Goal: Check status: Check status

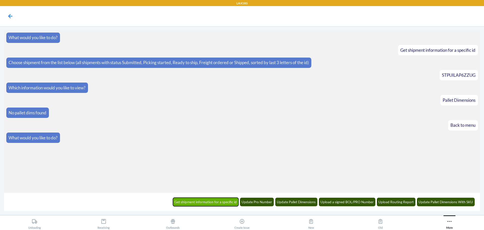
click at [217, 200] on button "Get shipment information for a specific id" at bounding box center [206, 201] width 66 height 9
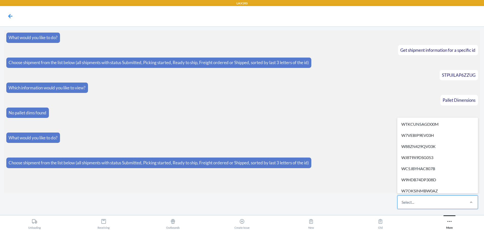
click at [439, 200] on div "Select..." at bounding box center [431, 201] width 67 height 13
click at [402, 200] on input "option WTKCUN5AGD00M focused, 1 of 661. 661 results available. Use Up and Down …" at bounding box center [402, 202] width 1 height 6
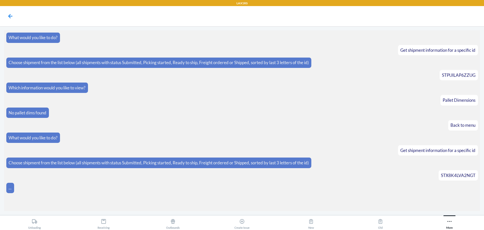
scroll to position [2, 0]
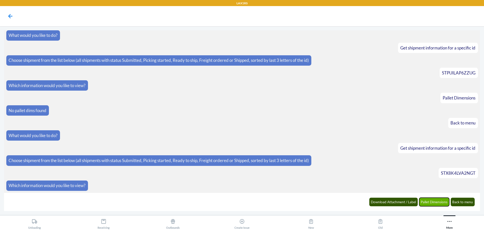
click at [422, 202] on button "Pallet Dimensions" at bounding box center [434, 201] width 30 height 9
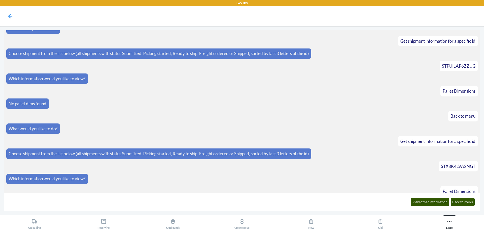
scroll to position [27, 0]
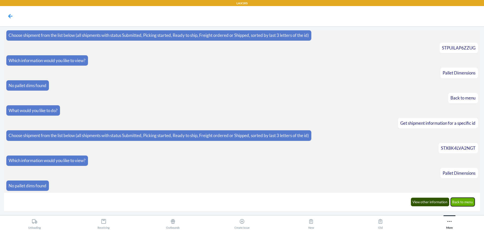
click at [474, 205] on button "Back to menu" at bounding box center [463, 201] width 24 height 9
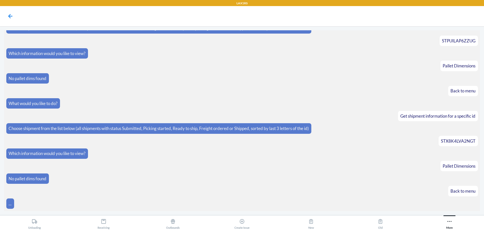
scroll to position [52, 0]
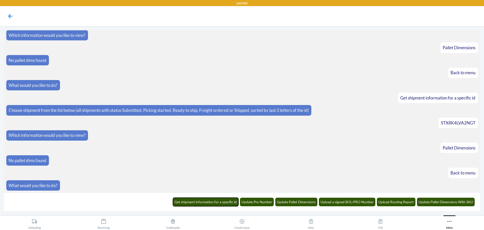
click at [220, 204] on button "Get shipment information for a specific id" at bounding box center [206, 201] width 66 height 9
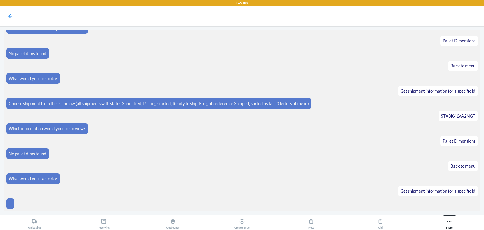
scroll to position [77, 0]
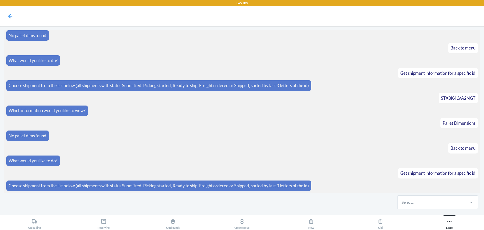
drag, startPoint x: 421, startPoint y: 202, endPoint x: 418, endPoint y: 212, distance: 10.1
click at [420, 203] on div "Select..." at bounding box center [431, 201] width 67 height 13
click at [402, 203] on input "Select..." at bounding box center [402, 202] width 1 height 6
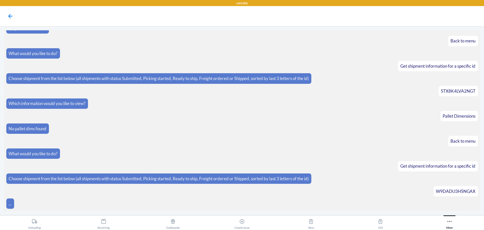
scroll to position [102, 0]
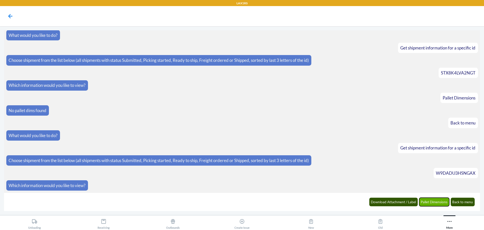
click at [430, 202] on button "Pallet Dimensions" at bounding box center [434, 201] width 30 height 9
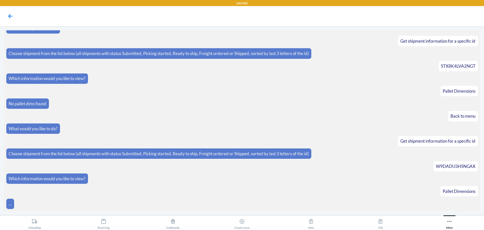
scroll to position [127, 0]
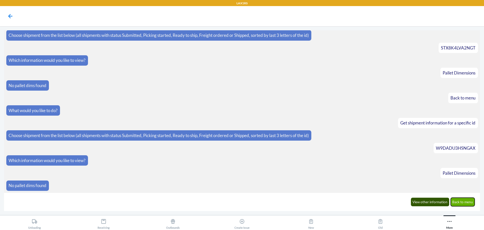
click at [468, 199] on button "Back to menu" at bounding box center [463, 201] width 24 height 9
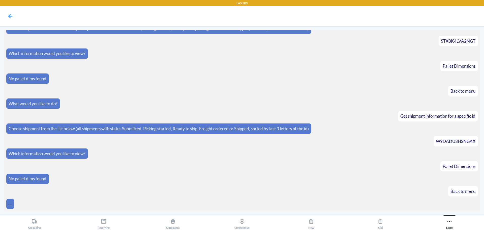
scroll to position [152, 0]
